Goal: Book appointment/travel/reservation

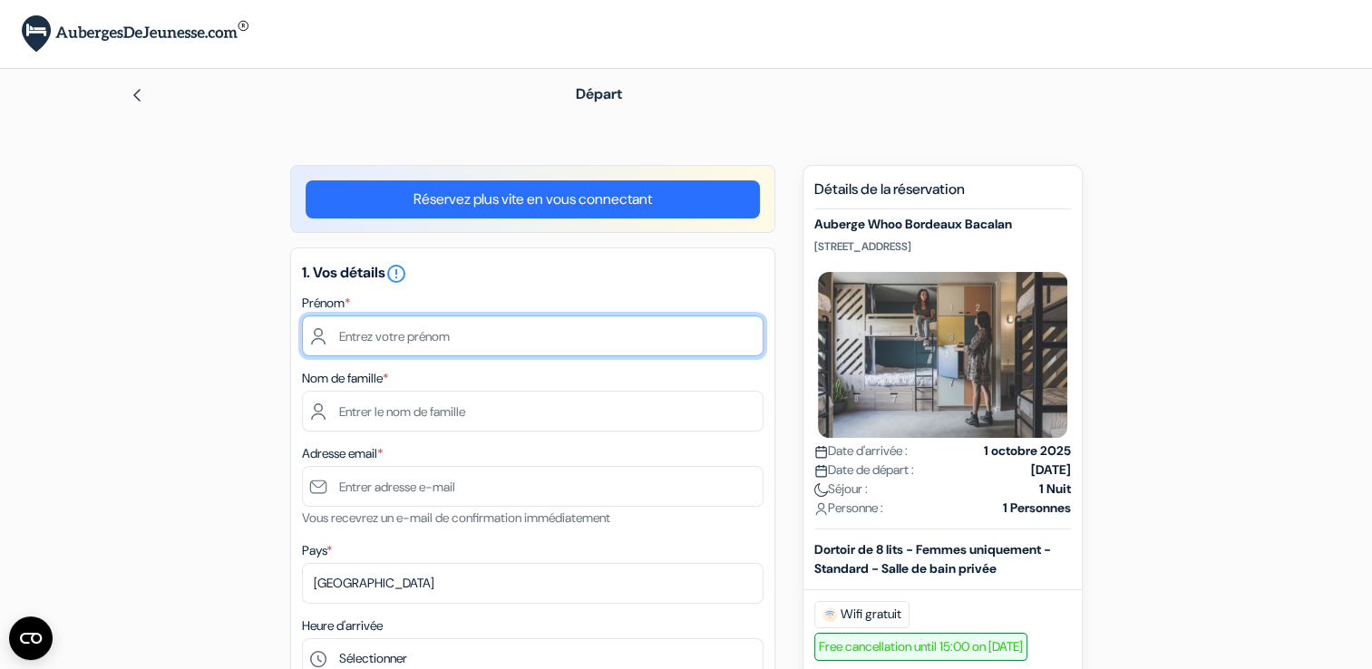
click at [532, 327] on input "text" at bounding box center [532, 336] width 461 height 41
type input "Mila"
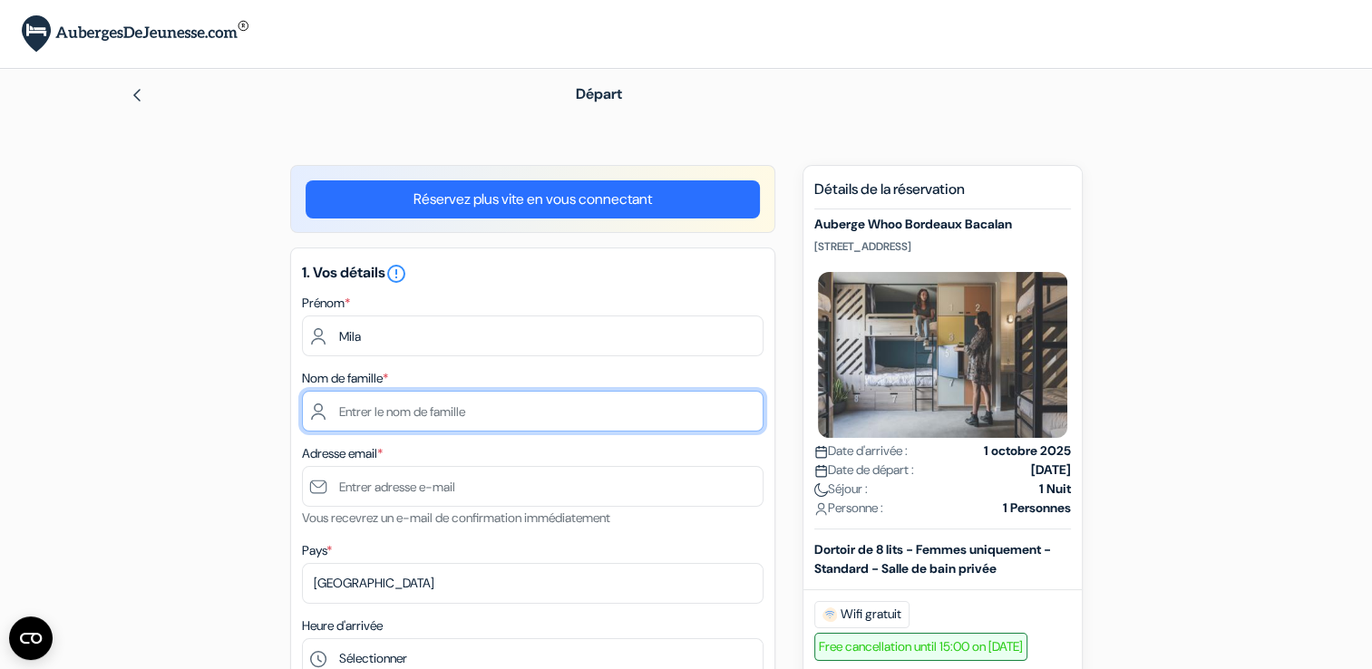
click at [646, 401] on input "text" at bounding box center [532, 411] width 461 height 41
type input "Dixmier"
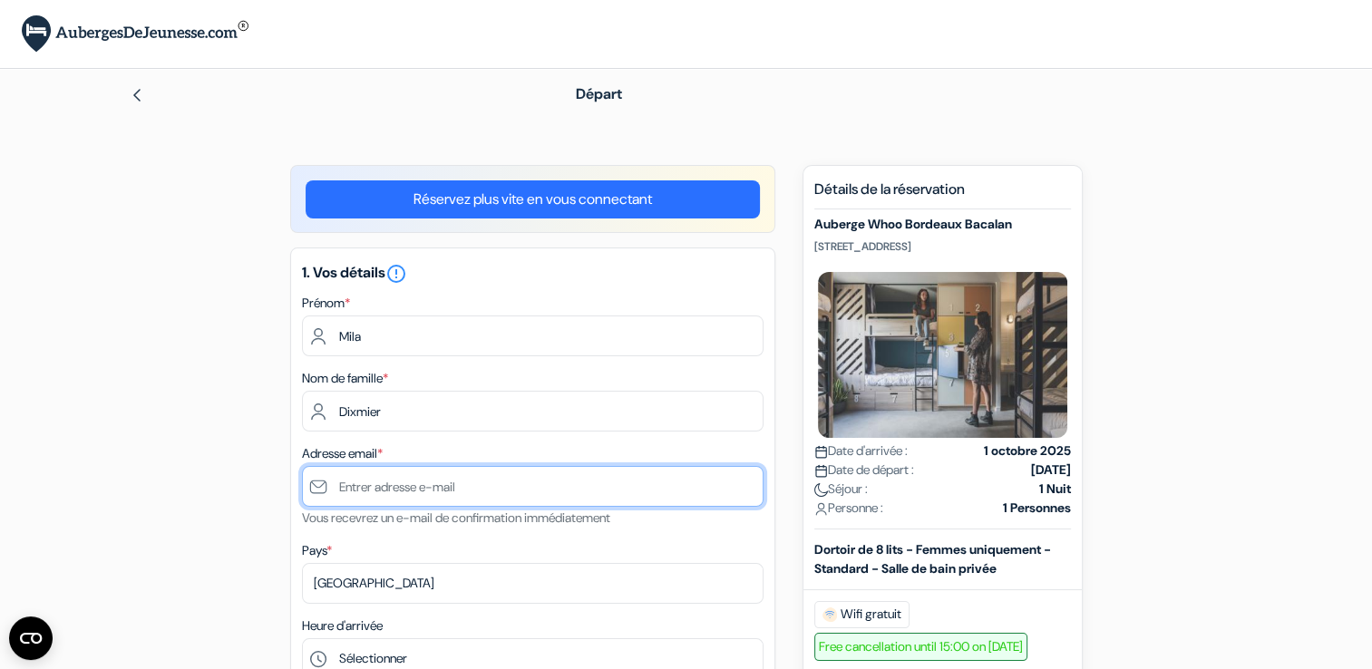
click at [677, 488] on input "text" at bounding box center [532, 486] width 461 height 41
type input "[EMAIL_ADDRESS][DOMAIN_NAME]"
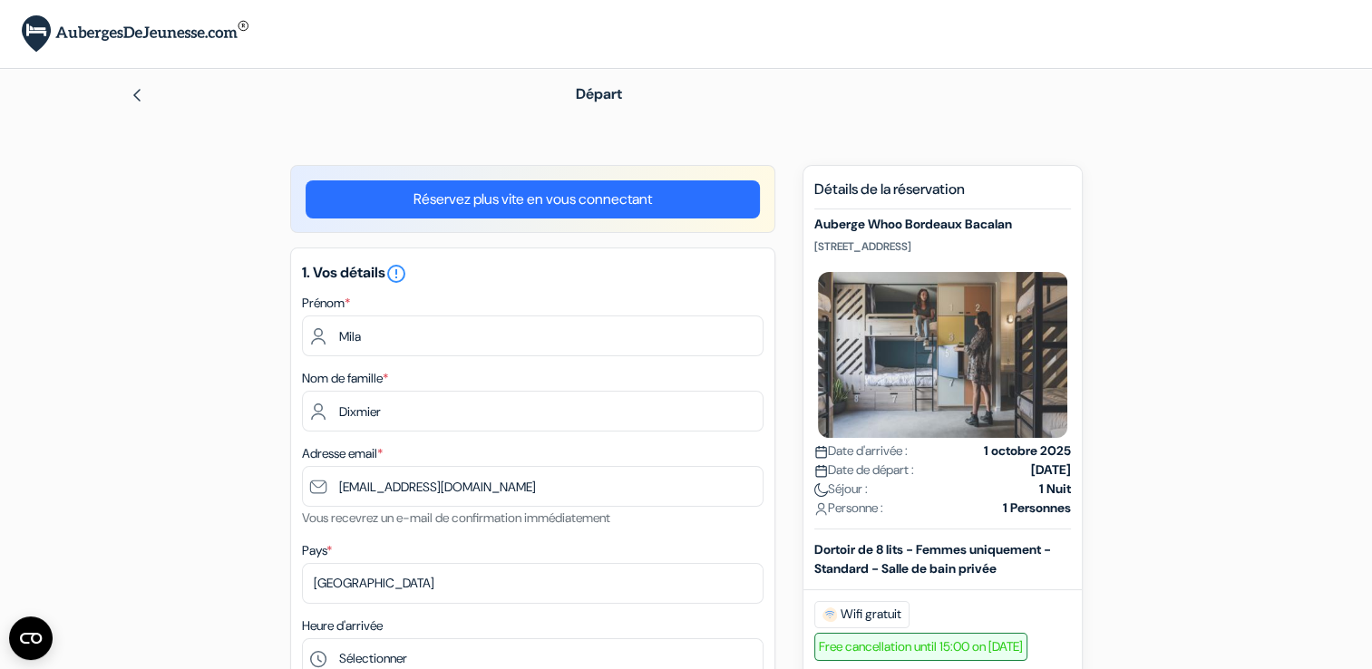
type input "0781172197"
select select "09"
select select "2027"
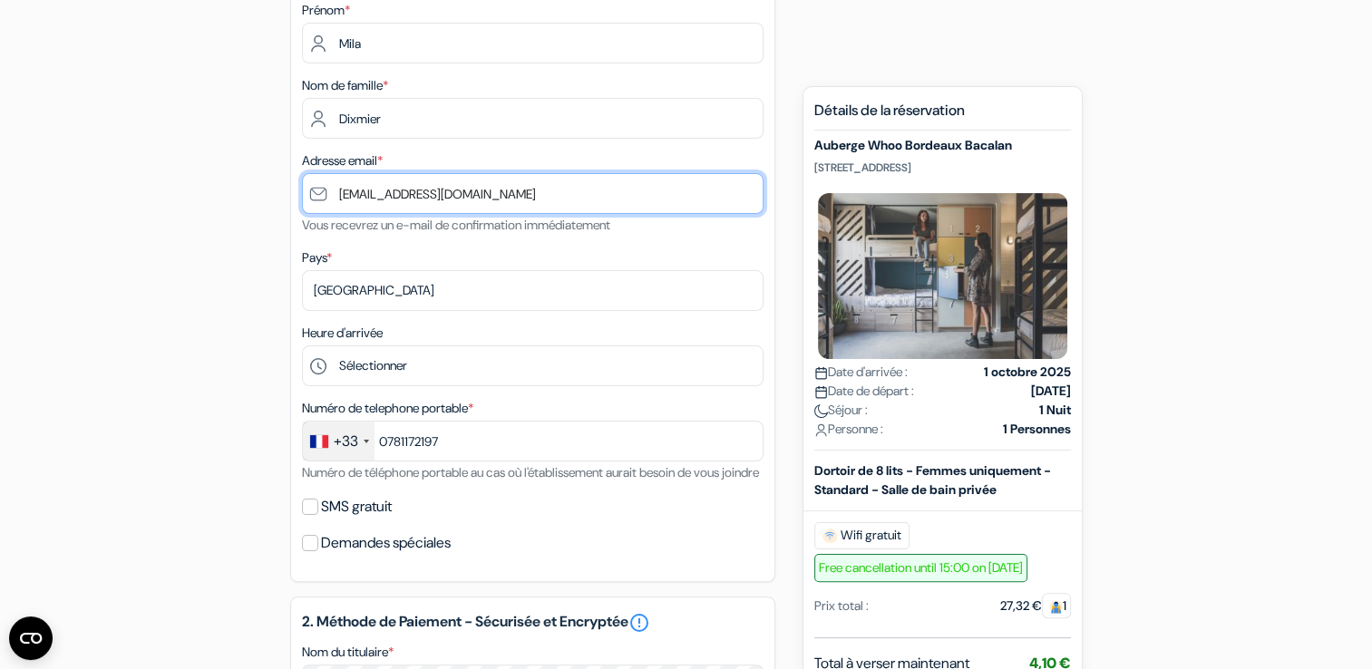
scroll to position [319, 0]
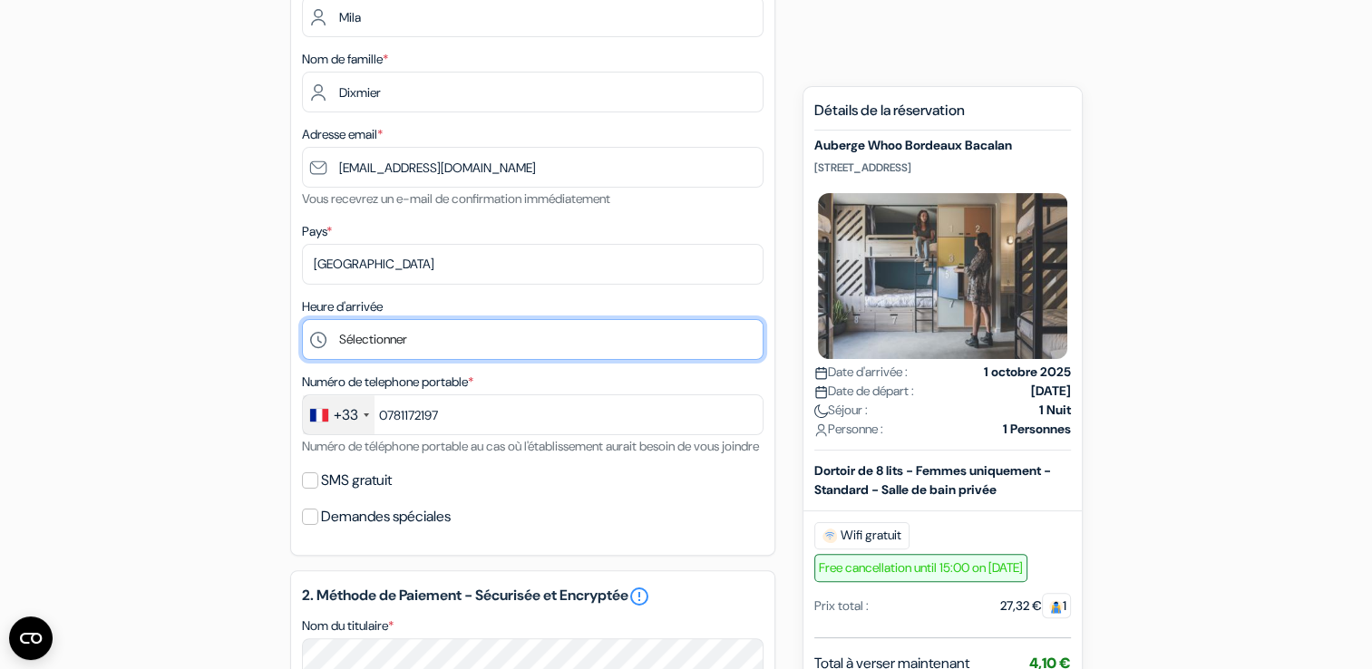
click at [417, 332] on select "Sélectionner 1:00 2:00 3:00 4:00 5:00 6:00 7:00 8:00 9:00 10:00 11:00 12:00 13:…" at bounding box center [532, 339] width 461 height 41
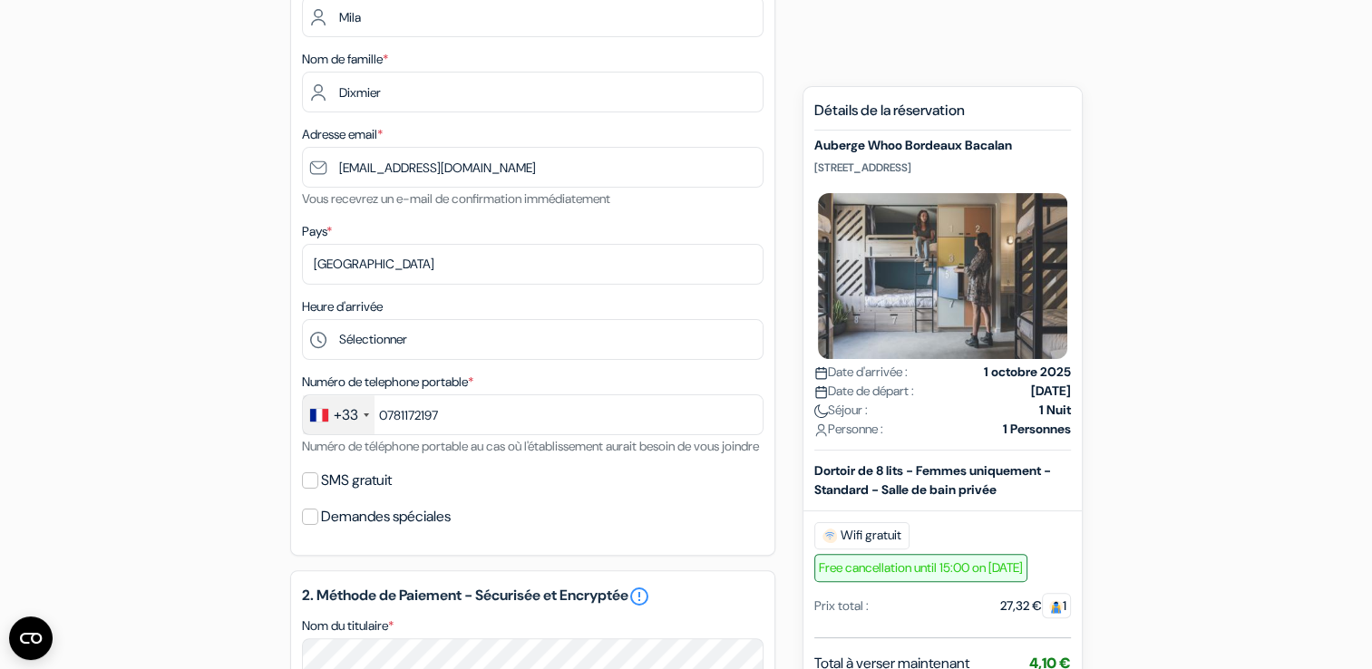
click at [976, 42] on div "add_box Auberge Whoo Bordeaux Bacalan 12 rue de Gironde, Bordeaux, France Détai…" at bounding box center [686, 588] width 1197 height 1484
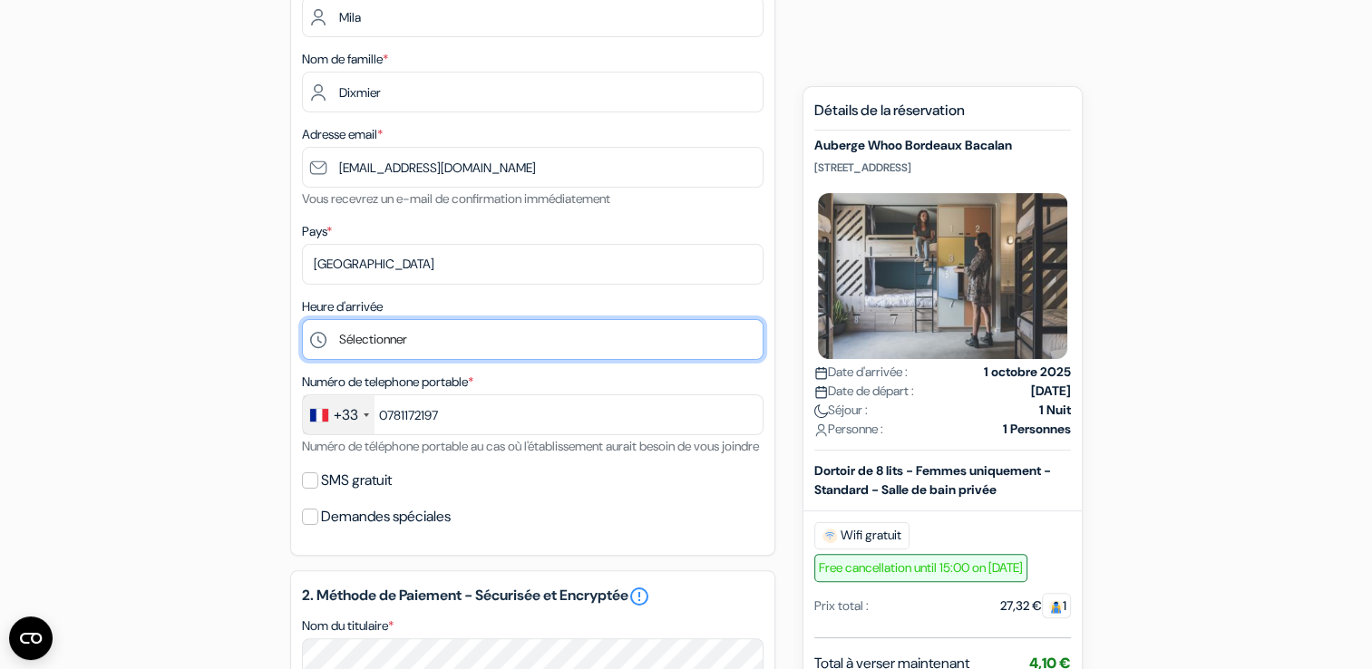
click at [417, 346] on select "Sélectionner 1:00 2:00 3:00 4:00 5:00 6:00 7:00 8:00 9:00 10:00 11:00 12:00 13:…" at bounding box center [532, 339] width 461 height 41
click at [302, 319] on select "Sélectionner 1:00 2:00 3:00 4:00 5:00 6:00 7:00 8:00 9:00 10:00 11:00 12:00 13:…" at bounding box center [532, 339] width 461 height 41
click at [443, 346] on select "Sélectionner 1:00 2:00 3:00 4:00 5:00 6:00 7:00 8:00 9:00 10:00 11:00 12:00 13:…" at bounding box center [532, 339] width 461 height 41
select select "23"
click at [302, 319] on select "Sélectionner 1:00 2:00 3:00 4:00 5:00 6:00 7:00 8:00 9:00 10:00 11:00 12:00 13:…" at bounding box center [532, 339] width 461 height 41
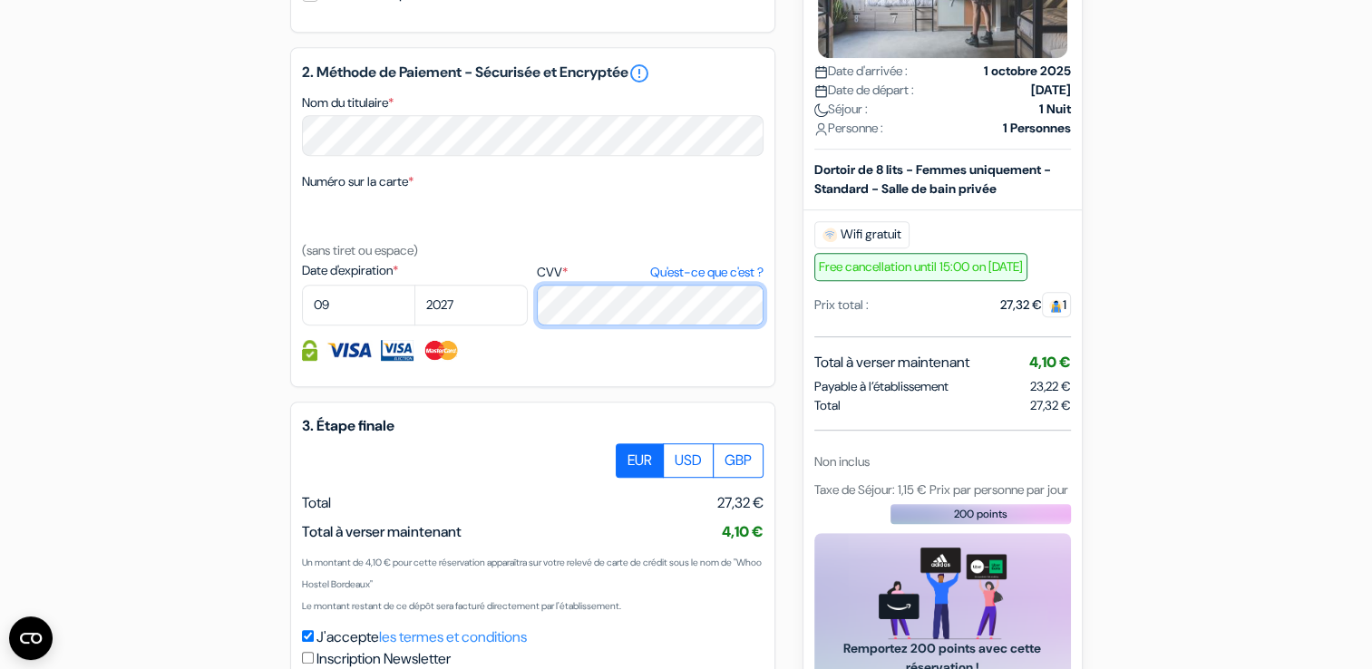
scroll to position [1021, 0]
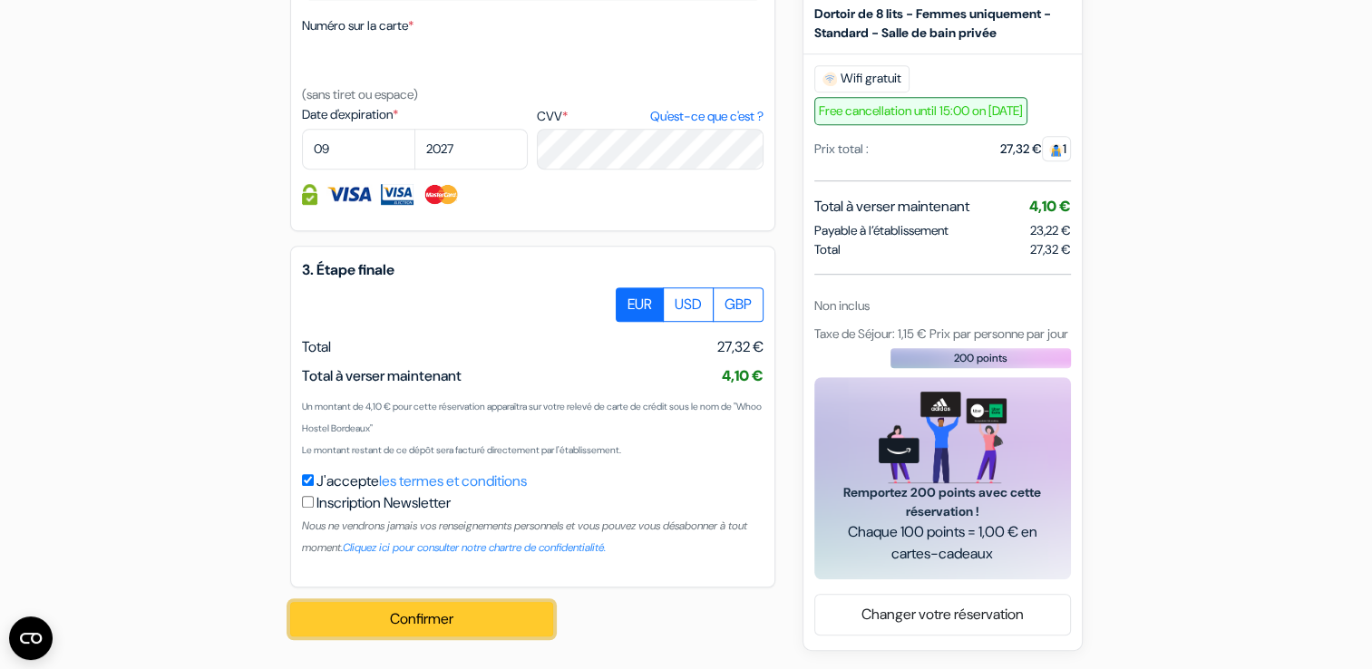
click at [468, 614] on button "Confirmer Loading..." at bounding box center [421, 619] width 263 height 34
